Goal: Task Accomplishment & Management: Manage account settings

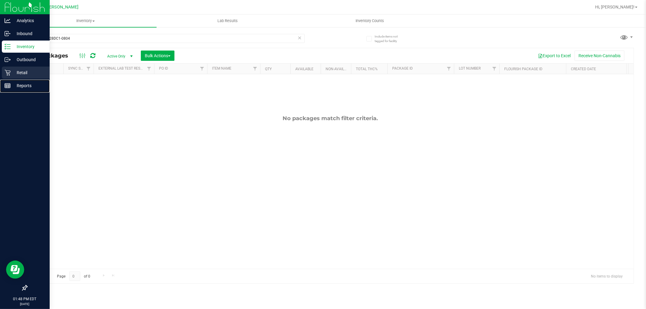
click at [12, 82] on p "Reports" at bounding box center [29, 85] width 36 height 7
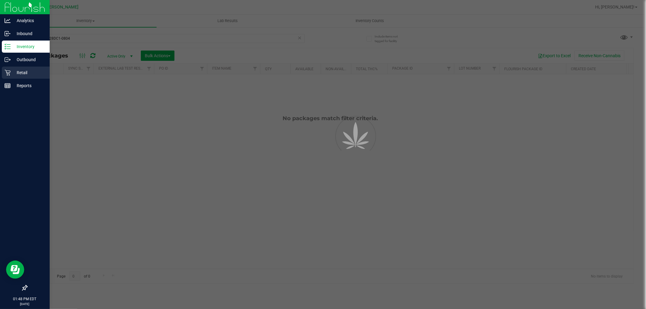
click at [10, 72] on icon at bounding box center [8, 73] width 6 height 6
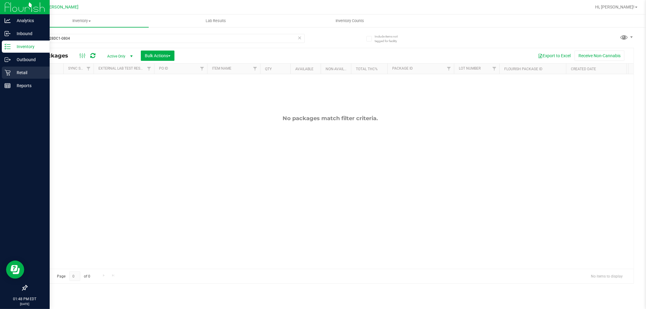
click at [25, 72] on p "Retail" at bounding box center [29, 72] width 36 height 7
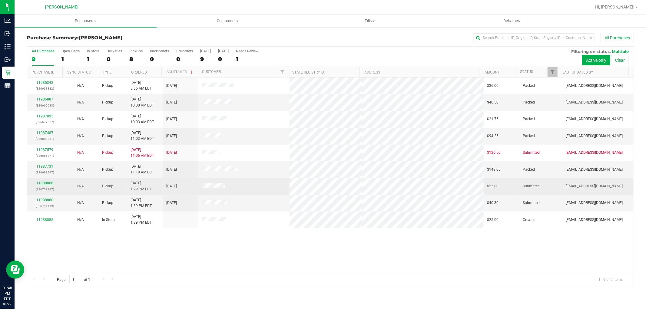
click at [51, 185] on link "11988808" at bounding box center [44, 183] width 17 height 4
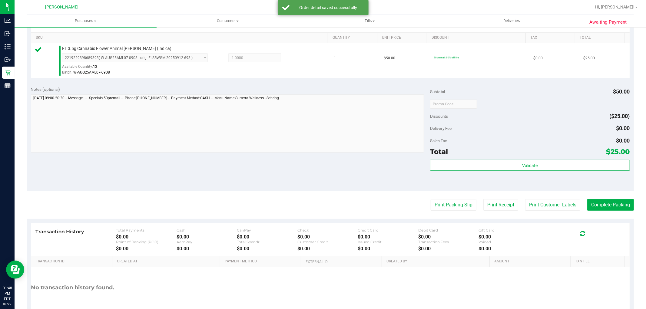
scroll to position [186, 0]
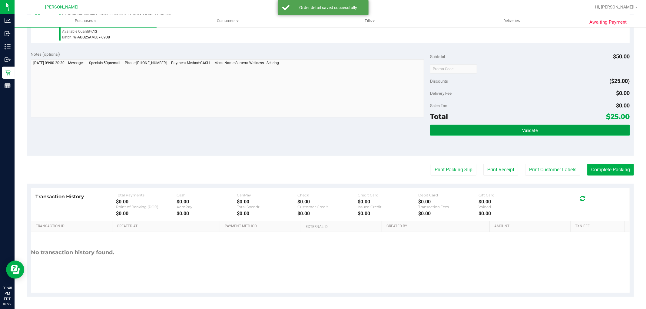
click at [484, 131] on button "Validate" at bounding box center [530, 130] width 200 height 11
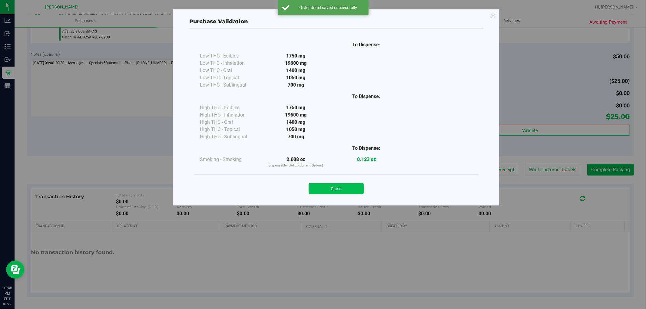
click at [346, 190] on button "Close" at bounding box center [336, 188] width 55 height 11
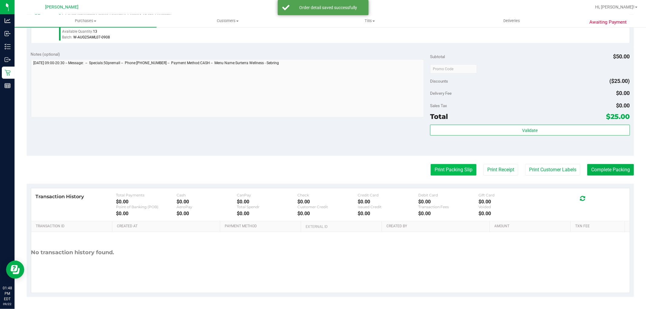
click at [437, 172] on button "Print Packing Slip" at bounding box center [454, 170] width 46 height 12
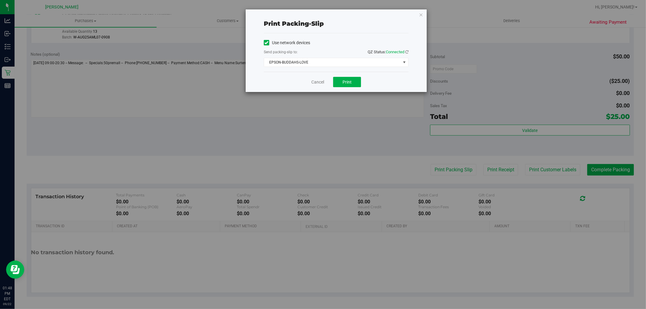
click at [349, 75] on div "Cancel Print" at bounding box center [336, 82] width 145 height 20
click at [349, 80] on span "Print" at bounding box center [347, 82] width 9 height 5
click at [316, 83] on link "Cancel" at bounding box center [318, 82] width 13 height 6
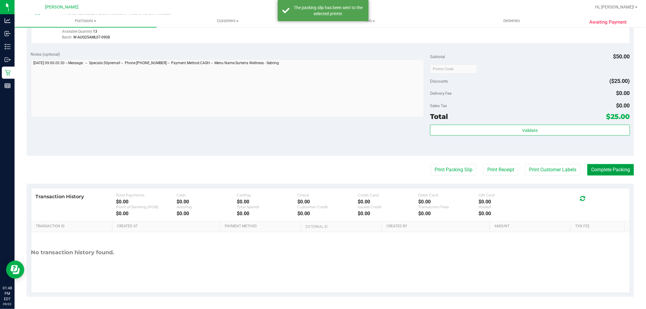
click at [604, 173] on button "Complete Packing" at bounding box center [611, 170] width 47 height 12
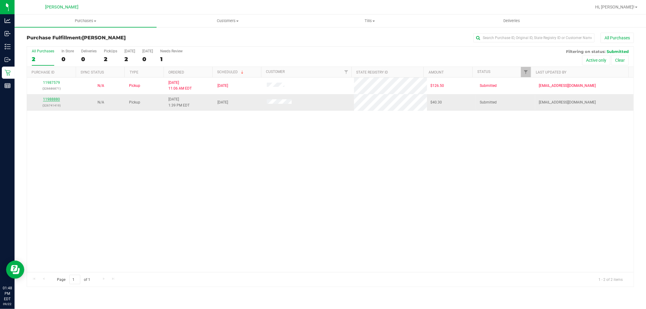
click at [52, 99] on link "11988880" at bounding box center [51, 99] width 17 height 4
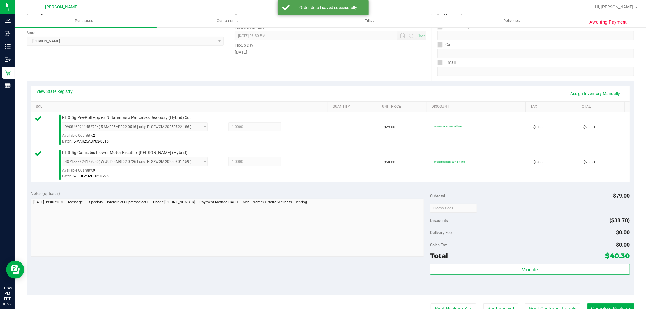
scroll to position [135, 0]
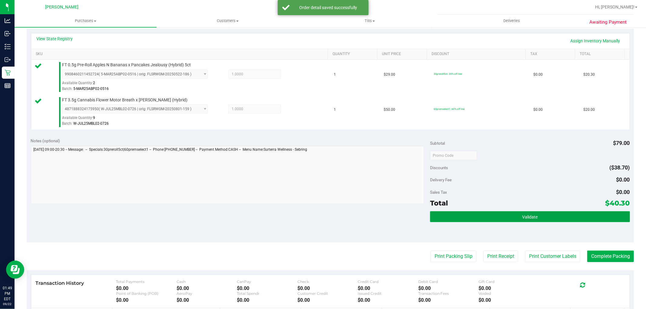
click at [479, 219] on button "Validate" at bounding box center [530, 217] width 200 height 11
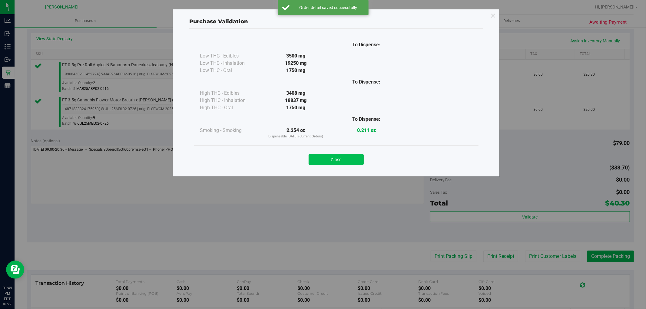
click at [328, 161] on button "Close" at bounding box center [336, 159] width 55 height 11
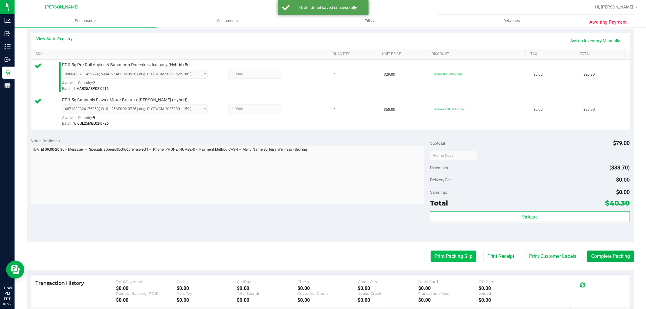
click at [456, 254] on button "Print Packing Slip" at bounding box center [454, 257] width 46 height 12
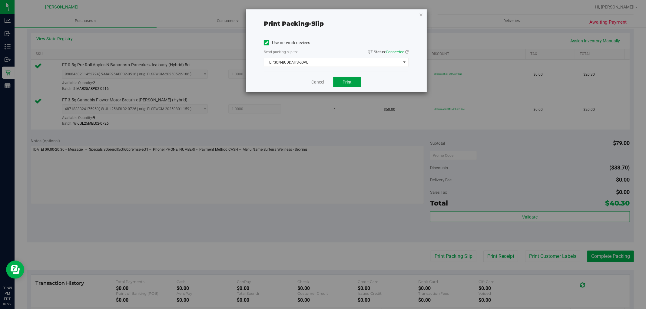
click at [348, 84] on span "Print" at bounding box center [347, 82] width 9 height 5
click at [316, 80] on link "Cancel" at bounding box center [318, 82] width 13 height 6
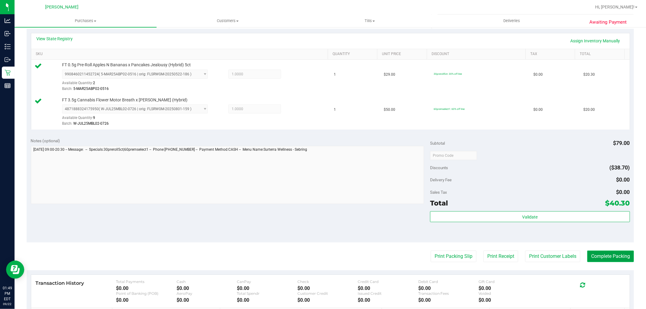
click at [610, 260] on button "Complete Packing" at bounding box center [611, 257] width 47 height 12
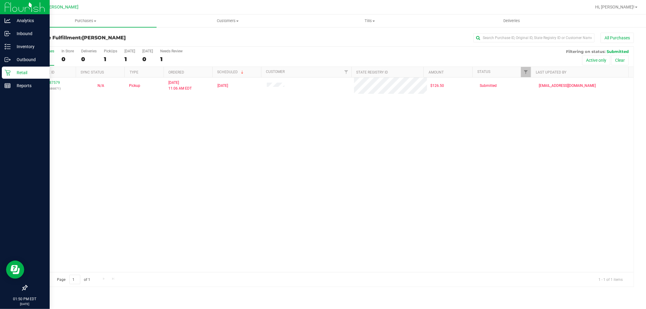
click at [7, 73] on icon at bounding box center [8, 73] width 6 height 6
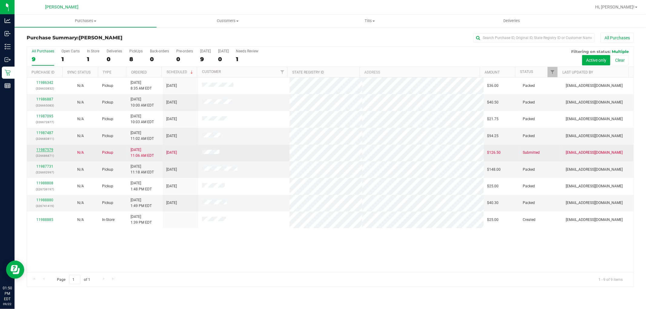
click at [46, 151] on link "11987579" at bounding box center [44, 150] width 17 height 4
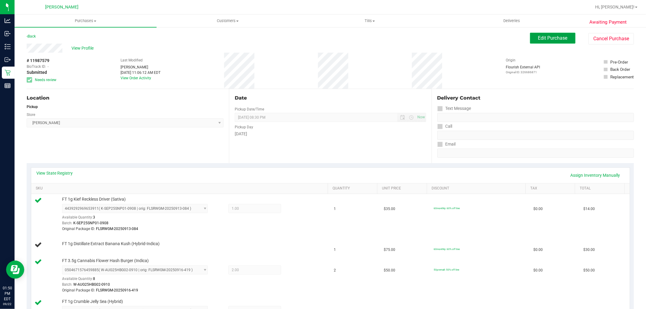
click at [553, 42] on button "Edit Purchase" at bounding box center [552, 38] width 45 height 11
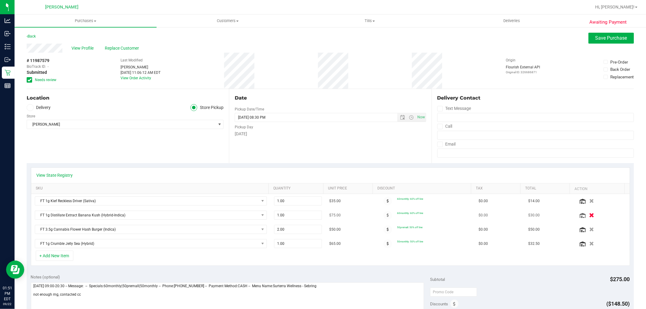
click at [587, 215] on button "button" at bounding box center [592, 215] width 10 height 6
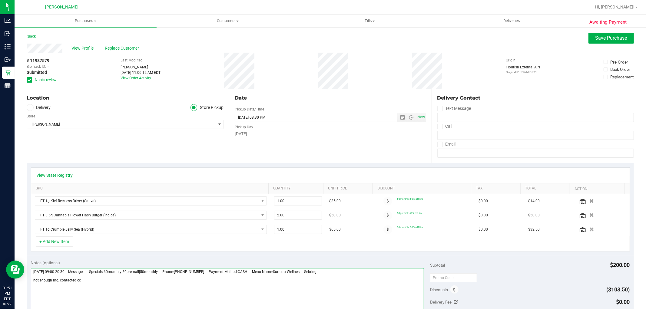
click at [94, 283] on textarea at bounding box center [228, 298] width 394 height 58
type textarea "[DATE] 09:00-20:30 -- Message: -- Specials:60monthly|50premall|50monthly -- Pho…"
click at [598, 38] on span "Save Purchase" at bounding box center [612, 38] width 32 height 6
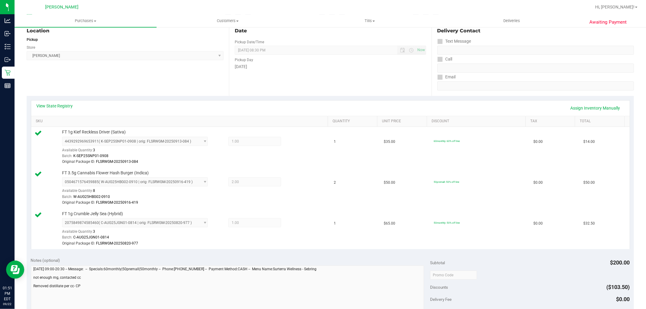
scroll to position [202, 0]
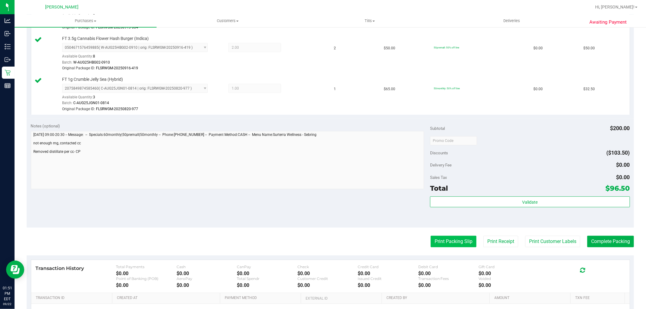
click at [460, 241] on button "Print Packing Slip" at bounding box center [454, 242] width 46 height 12
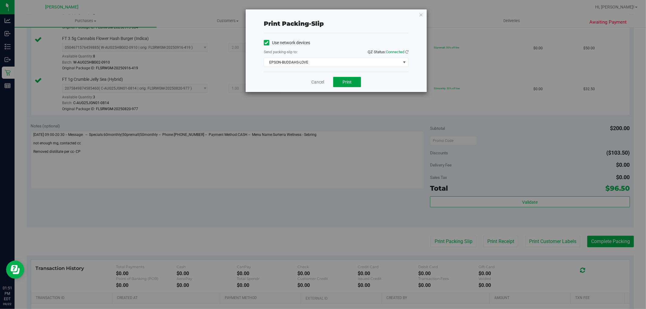
click at [356, 80] on button "Print" at bounding box center [347, 82] width 28 height 10
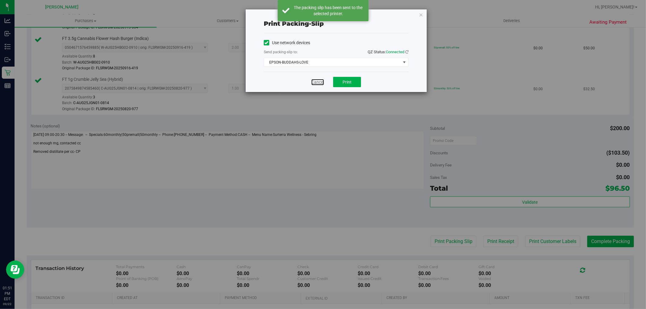
click at [318, 79] on link "Cancel" at bounding box center [318, 82] width 13 height 6
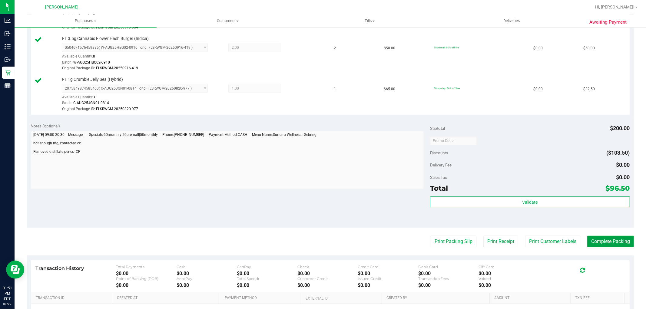
click at [597, 244] on button "Complete Packing" at bounding box center [611, 242] width 47 height 12
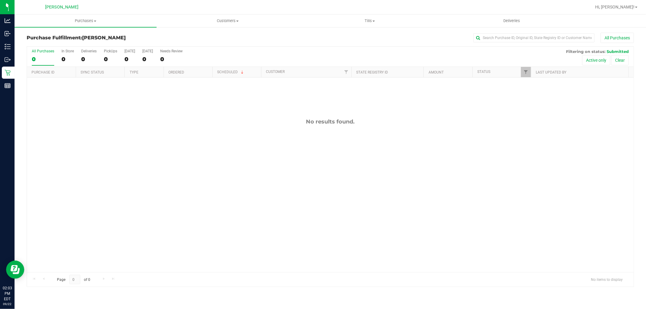
click at [139, 125] on div "No results found." at bounding box center [330, 122] width 607 height 7
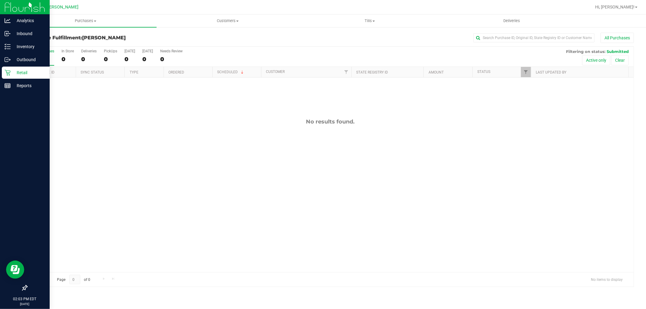
click at [11, 71] on p "Retail" at bounding box center [29, 72] width 36 height 7
